Goal: Task Accomplishment & Management: Use online tool/utility

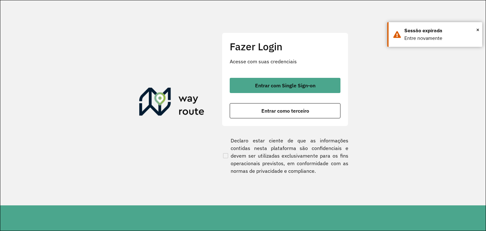
click at [271, 94] on div "Entrar com Single Sign-on Entrar como terceiro" at bounding box center [285, 98] width 111 height 41
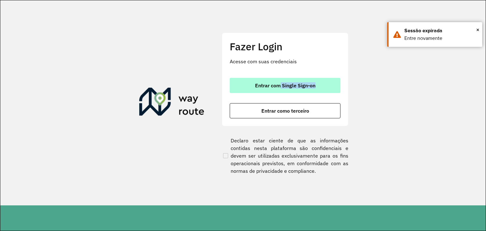
drag, startPoint x: 271, startPoint y: 94, endPoint x: 280, endPoint y: 89, distance: 10.8
click at [280, 89] on div "Entrar com Single Sign-on Entrar como terceiro" at bounding box center [285, 98] width 111 height 41
click at [280, 89] on button "Entrar com Single Sign-on" at bounding box center [285, 85] width 111 height 15
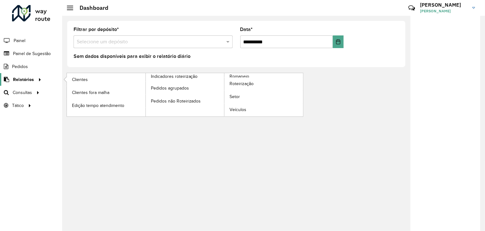
click at [38, 78] on icon at bounding box center [38, 79] width 5 height 10
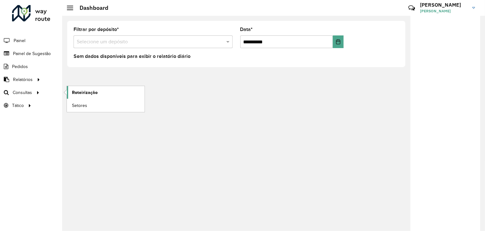
click at [79, 90] on span "Roteirização" at bounding box center [85, 92] width 26 height 7
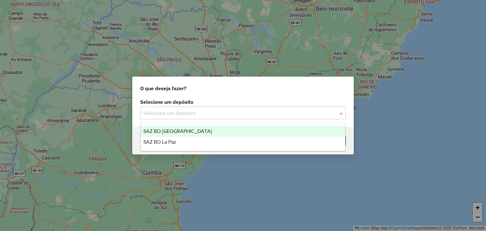
click at [213, 118] on div "Selecione um depósito" at bounding box center [243, 113] width 206 height 13
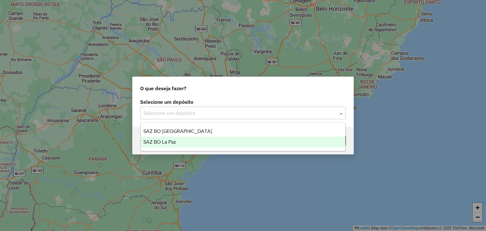
click at [191, 138] on div "SAZ BO La Paz" at bounding box center [243, 142] width 205 height 11
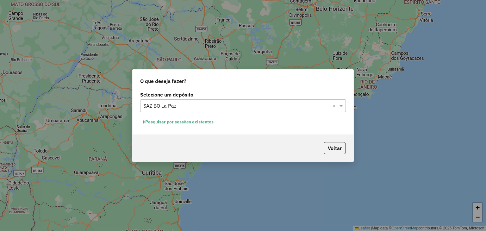
click at [173, 122] on button "Pesquisar por sessões existentes" at bounding box center [178, 122] width 76 height 10
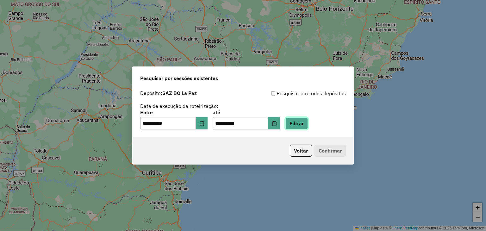
click at [300, 123] on button "Filtrar" at bounding box center [297, 124] width 22 height 12
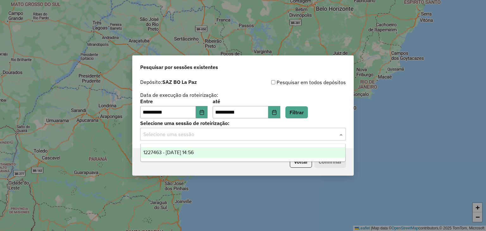
click at [265, 134] on input "text" at bounding box center [236, 135] width 187 height 8
click at [231, 152] on div "1227463 - 11/08/2025 14:56" at bounding box center [243, 152] width 205 height 11
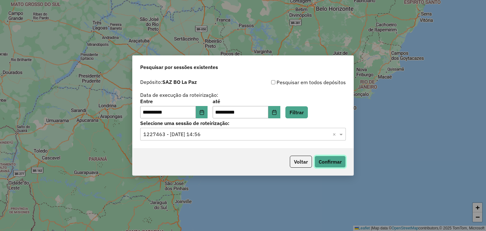
click at [331, 162] on button "Confirmar" at bounding box center [330, 162] width 31 height 12
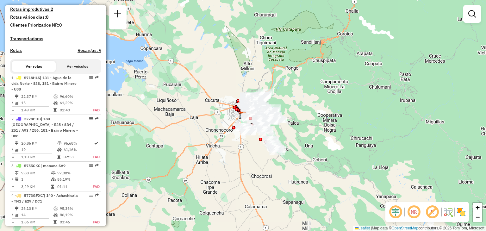
scroll to position [155, 0]
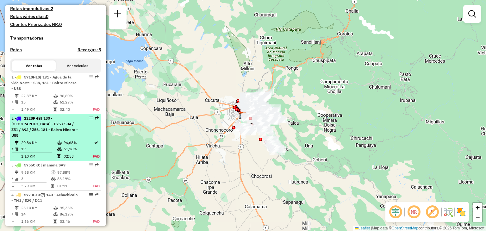
select select "**********"
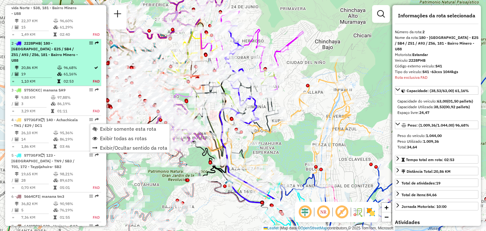
scroll to position [270, 0]
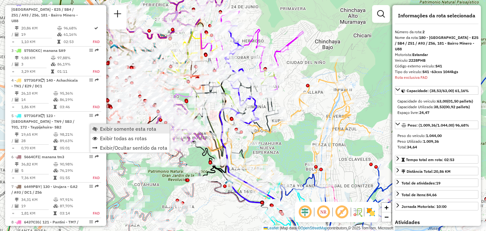
click at [113, 130] on span "Exibir somente esta rota" at bounding box center [128, 128] width 56 height 5
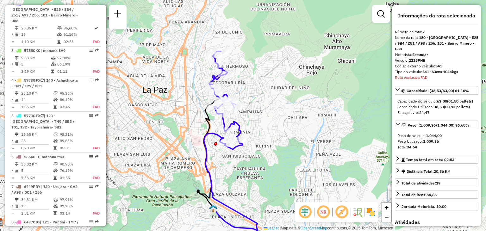
drag, startPoint x: 200, startPoint y: 124, endPoint x: 181, endPoint y: 151, distance: 33.3
click at [181, 151] on div "Janela de atendimento Grade de atendimento Capacidade Transportadoras Veículos …" at bounding box center [243, 115] width 486 height 231
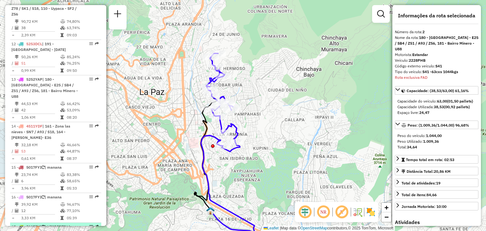
scroll to position [628, 0]
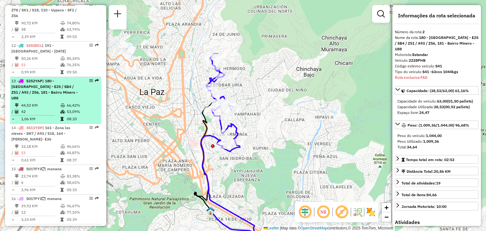
click at [43, 89] on li "13 - 5252YAP | 180 - Valle Hermoso - E25 / SB4 / Z51 / A93 / Z56, 181 - Bairro …" at bounding box center [55, 100] width 91 height 47
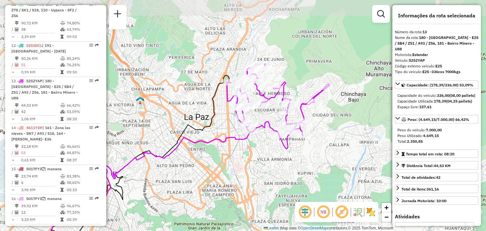
drag, startPoint x: 231, startPoint y: 90, endPoint x: 171, endPoint y: 132, distance: 73.4
click at [171, 132] on div "Janela de atendimento Grade de atendimento Capacidade Transportadoras Veículos …" at bounding box center [243, 115] width 486 height 231
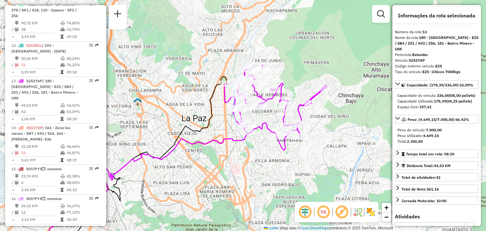
click at [265, 123] on icon at bounding box center [158, 187] width 237 height 128
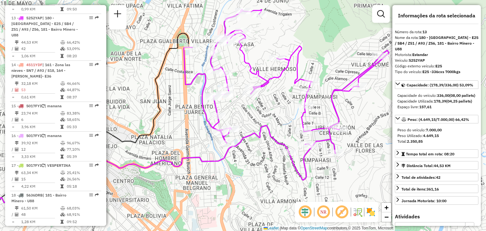
scroll to position [694, 0]
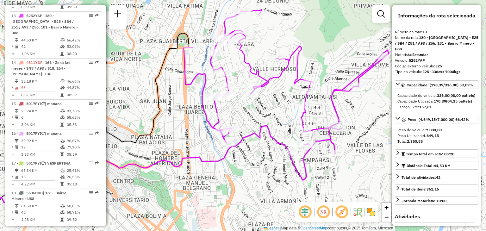
click at [270, 113] on div "Janela de atendimento Grade de atendimento Capacidade Transportadoras Veículos …" at bounding box center [243, 115] width 486 height 231
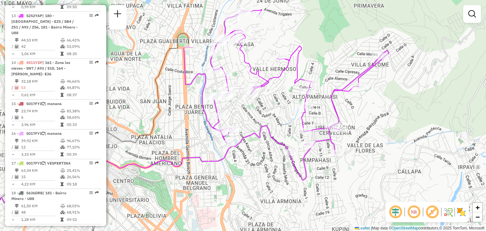
click at [270, 113] on div "Janela de atendimento Grade de atendimento Capacidade Transportadoras Veículos …" at bounding box center [243, 115] width 486 height 231
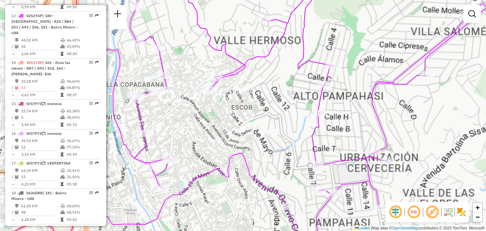
drag, startPoint x: 282, startPoint y: 112, endPoint x: 257, endPoint y: 128, distance: 29.4
click at [257, 128] on div "Janela de atendimento Grade de atendimento Capacidade Transportadoras Veículos …" at bounding box center [243, 115] width 486 height 231
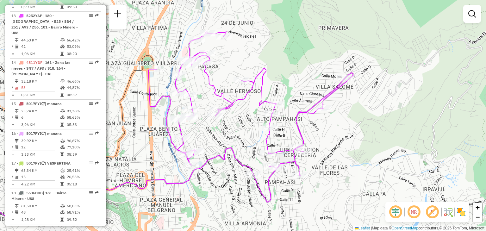
drag, startPoint x: 257, startPoint y: 122, endPoint x: 248, endPoint y: 135, distance: 16.0
click at [248, 135] on div "Janela de atendimento Grade de atendimento Capacidade Transportadoras Veículos …" at bounding box center [243, 115] width 486 height 231
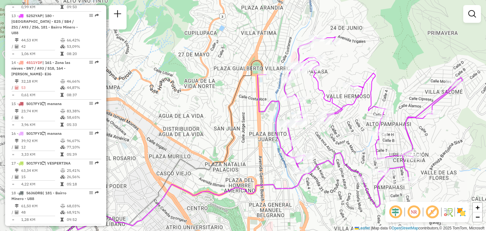
drag, startPoint x: 145, startPoint y: 91, endPoint x: 259, endPoint y: 95, distance: 114.1
click at [259, 95] on div "Janela de atendimento Grade de atendimento Capacidade Transportadoras Veículos …" at bounding box center [243, 115] width 486 height 231
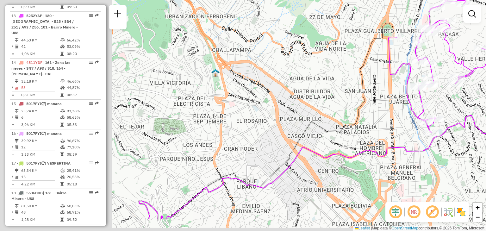
drag, startPoint x: 207, startPoint y: 134, endPoint x: 335, endPoint y: 98, distance: 134.0
click at [335, 98] on div "Janela de atendimento Grade de atendimento Capacidade Transportadoras Veículos …" at bounding box center [243, 115] width 486 height 231
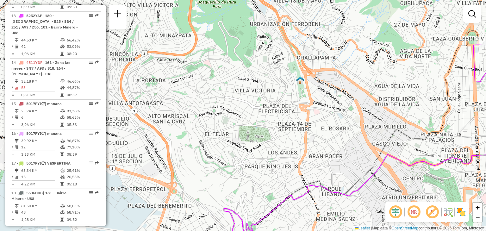
drag, startPoint x: 192, startPoint y: 132, endPoint x: 272, endPoint y: 141, distance: 80.7
click at [272, 141] on div "Janela de atendimento Grade de atendimento Capacidade Transportadoras Veículos …" at bounding box center [243, 115] width 486 height 231
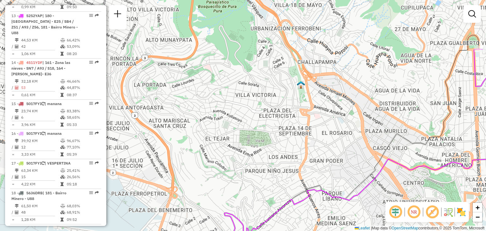
drag, startPoint x: 206, startPoint y: 109, endPoint x: 215, endPoint y: 128, distance: 21.0
click at [215, 128] on div "Janela de atendimento Grade de atendimento Capacidade Transportadoras Veículos …" at bounding box center [243, 115] width 486 height 231
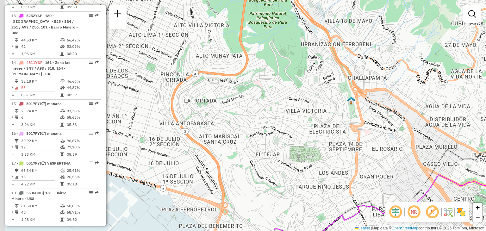
drag, startPoint x: 213, startPoint y: 125, endPoint x: 256, endPoint y: 125, distance: 43.1
click at [256, 125] on div "Janela de atendimento Grade de atendimento Capacidade Transportadoras Veículos …" at bounding box center [243, 115] width 486 height 231
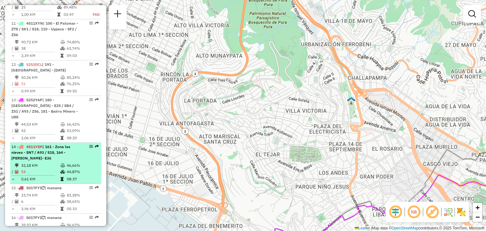
scroll to position [604, 0]
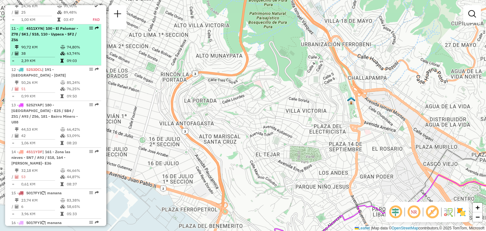
click at [37, 58] on td "2,39 KM" at bounding box center [40, 61] width 39 height 6
select select "**********"
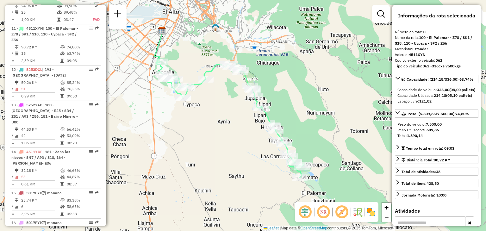
drag, startPoint x: 185, startPoint y: 78, endPoint x: 162, endPoint y: 60, distance: 28.9
click at [162, 60] on div "Janela de atendimento Grade de atendimento Capacidade Transportadoras Veículos …" at bounding box center [243, 115] width 486 height 231
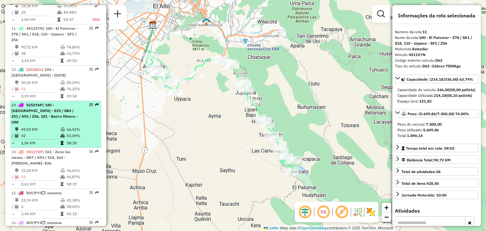
click at [55, 126] on td "44,53 KM" at bounding box center [40, 129] width 39 height 6
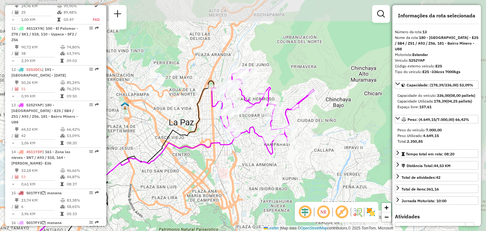
drag, startPoint x: 203, startPoint y: 98, endPoint x: 130, endPoint y: 145, distance: 86.4
click at [130, 145] on div "Janela de atendimento Grade de atendimento Capacidade Transportadoras Veículos …" at bounding box center [243, 115] width 486 height 231
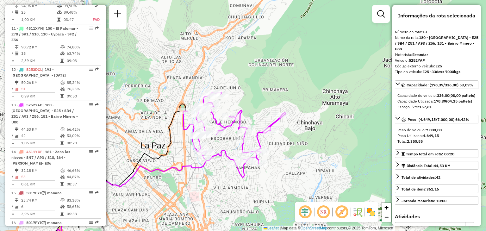
drag, startPoint x: 199, startPoint y: 162, endPoint x: 171, endPoint y: 184, distance: 35.8
click at [171, 184] on div "Janela de atendimento Grade de atendimento Capacidade Transportadoras Veículos …" at bounding box center [243, 115] width 486 height 231
